Goal: Information Seeking & Learning: Learn about a topic

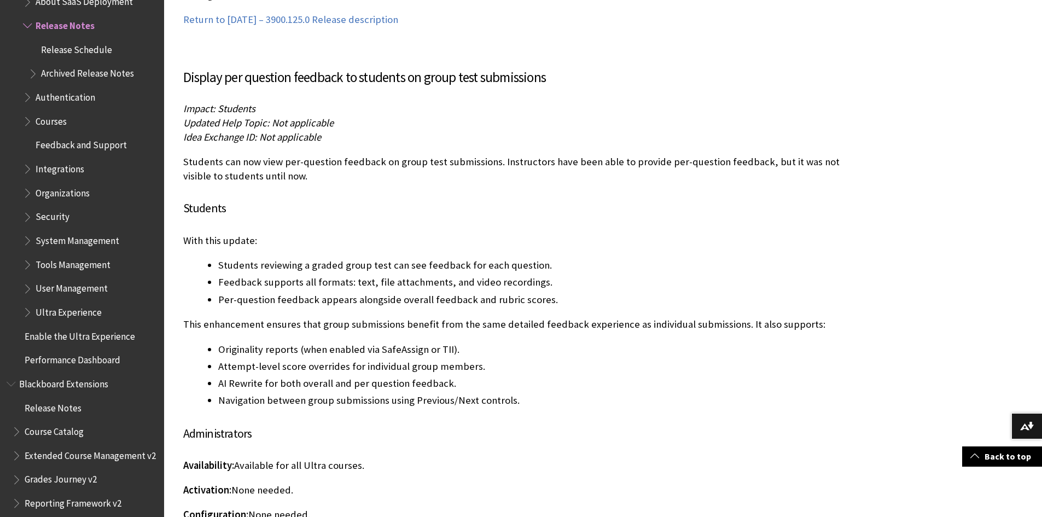
scroll to position [7276, 0]
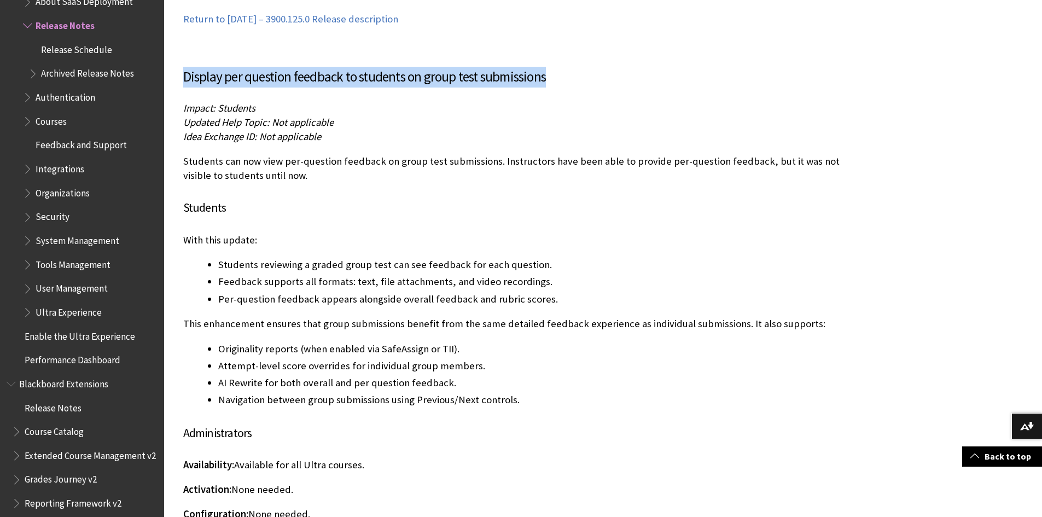
drag, startPoint x: 184, startPoint y: 49, endPoint x: 546, endPoint y: 53, distance: 361.6
click at [546, 67] on h3 "Display per question feedback to students on group test submissions" at bounding box center [522, 77] width 678 height 21
copy h3 "Display per question feedback to students on group test submissions"
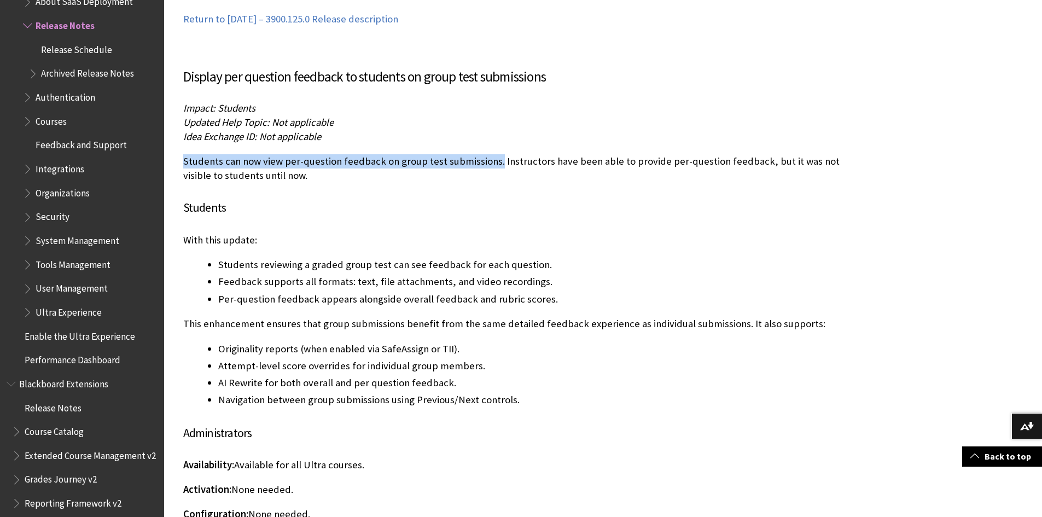
drag, startPoint x: 496, startPoint y: 133, endPoint x: 185, endPoint y: 134, distance: 310.7
click at [185, 154] on p "Students can now view per-question feedback on group test submissions. Instruct…" at bounding box center [522, 168] width 678 height 28
copy p "Students can now view per-question feedback on group test submissions."
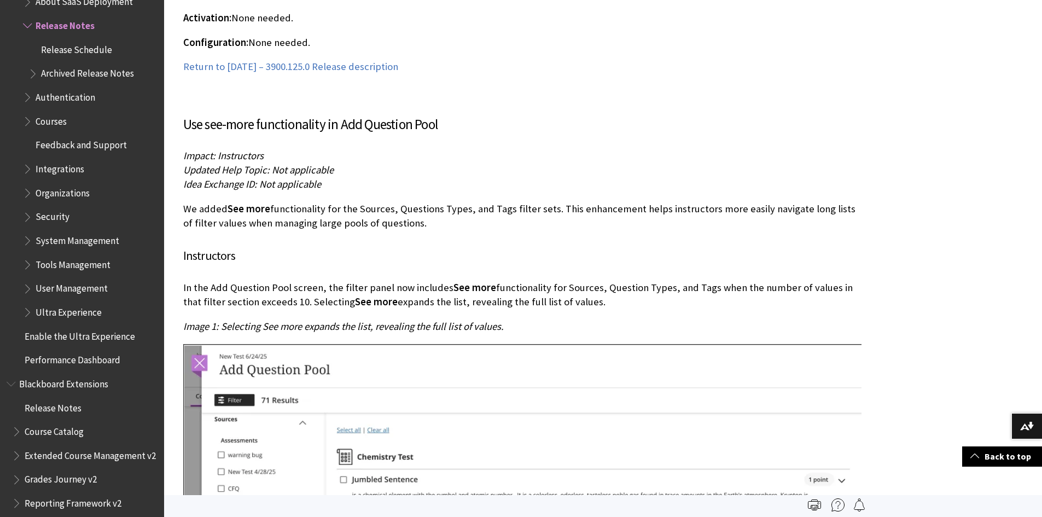
scroll to position [7714, 0]
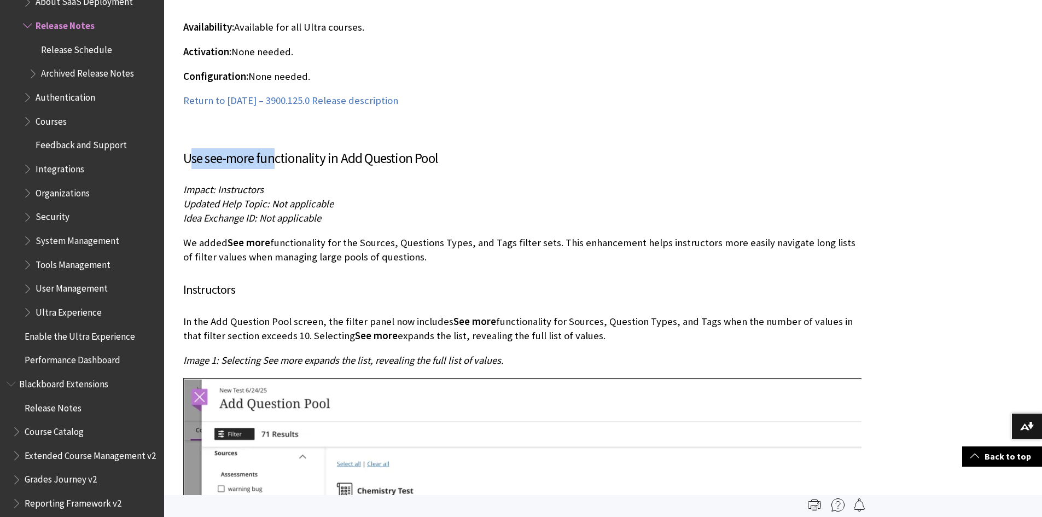
drag, startPoint x: 191, startPoint y: 129, endPoint x: 273, endPoint y: 131, distance: 81.5
click at [281, 148] on h3 "Use see-more functionality in Add Question Pool" at bounding box center [522, 158] width 678 height 21
click at [207, 148] on h3 "Use see-more functionality in Add Question Pool" at bounding box center [522, 158] width 678 height 21
drag, startPoint x: 188, startPoint y: 129, endPoint x: 280, endPoint y: 129, distance: 91.9
click at [280, 148] on h3 "Use see-more functionality in Add Question Pool" at bounding box center [522, 158] width 678 height 21
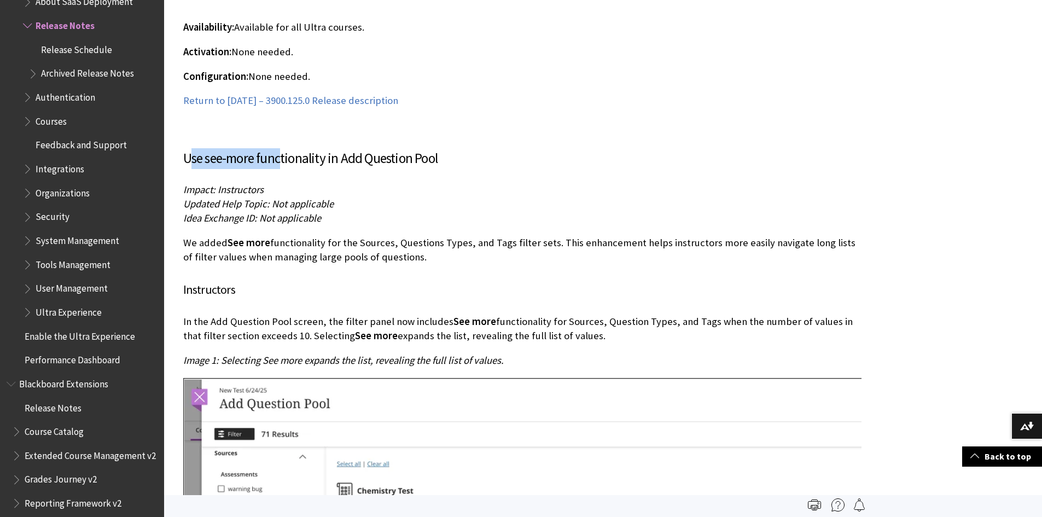
click at [194, 148] on h3 "Use see-more functionality in Add Question Pool" at bounding box center [522, 158] width 678 height 21
drag, startPoint x: 186, startPoint y: 130, endPoint x: 440, endPoint y: 125, distance: 253.8
click at [440, 148] on h3 "Use see-more functionality in Add Question Pool" at bounding box center [522, 158] width 678 height 21
copy h3 "Use see-more functionality in Add Question Pool"
drag, startPoint x: 286, startPoint y: 307, endPoint x: 263, endPoint y: 305, distance: 22.6
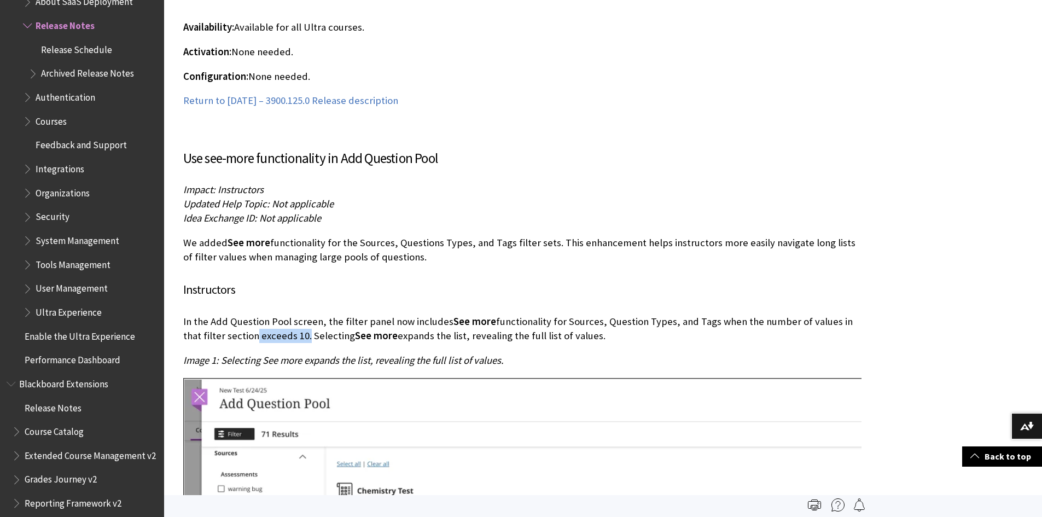
click at [232, 315] on p "In the Add Question Pool screen, the filter panel now includes See more functio…" at bounding box center [522, 329] width 678 height 28
click at [280, 315] on p "In the Add Question Pool screen, the filter panel now includes See more functio…" at bounding box center [522, 329] width 678 height 28
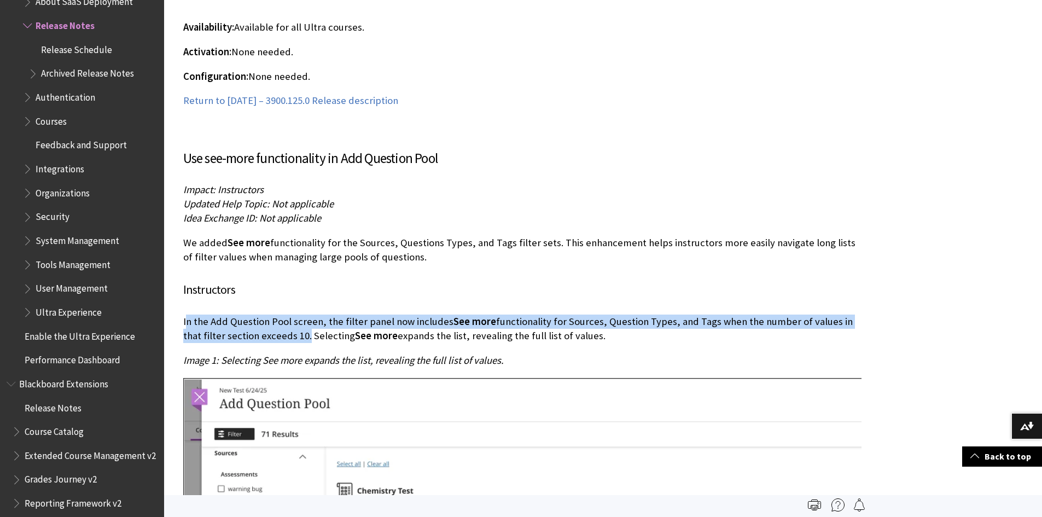
drag, startPoint x: 285, startPoint y: 305, endPoint x: 185, endPoint y: 294, distance: 100.7
click at [185, 315] on p "In the Add Question Pool screen, the filter panel now includes See more functio…" at bounding box center [522, 329] width 678 height 28
copy p "n the Add Question Pool screen, the filter panel now includes See more function…"
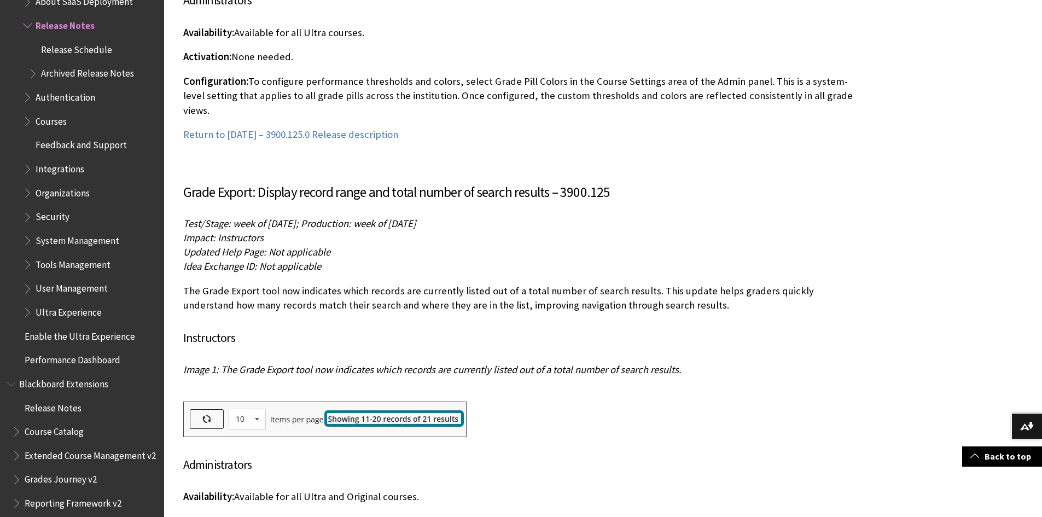
scroll to position [9463, 0]
